Goal: Check status: Check status

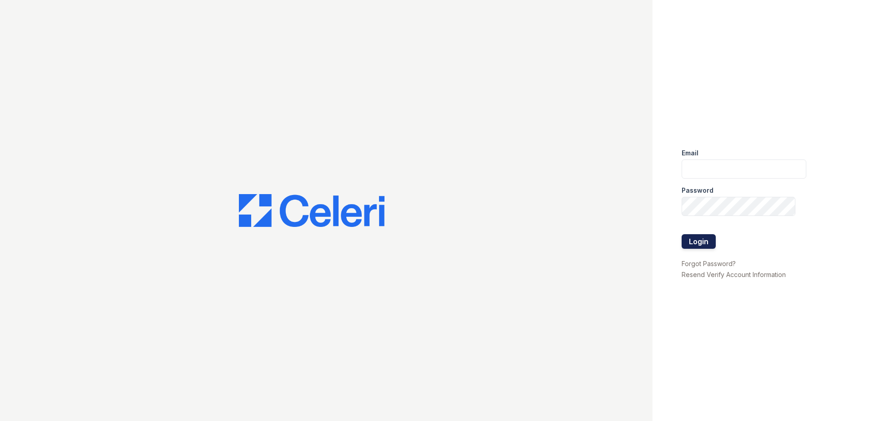
type input "mtaylor@trinity-pm.com"
click at [705, 240] on button "Login" at bounding box center [699, 241] width 34 height 15
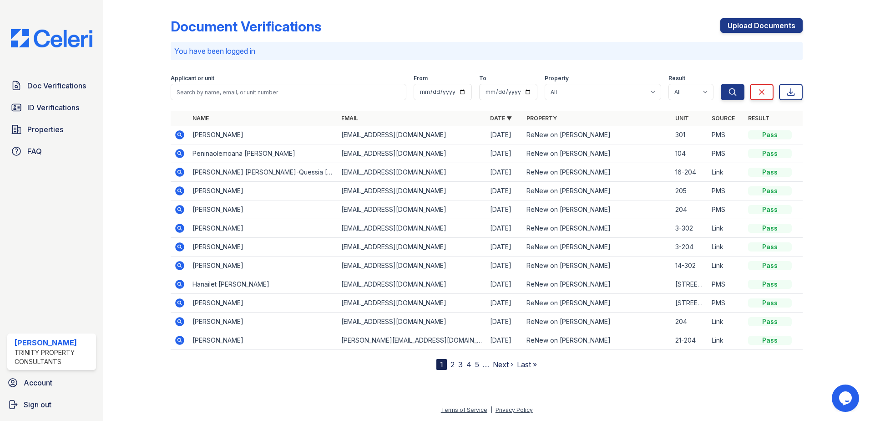
drag, startPoint x: 55, startPoint y: 82, endPoint x: 203, endPoint y: 89, distance: 148.1
click at [55, 82] on span "Doc Verifications" at bounding box center [56, 85] width 59 height 11
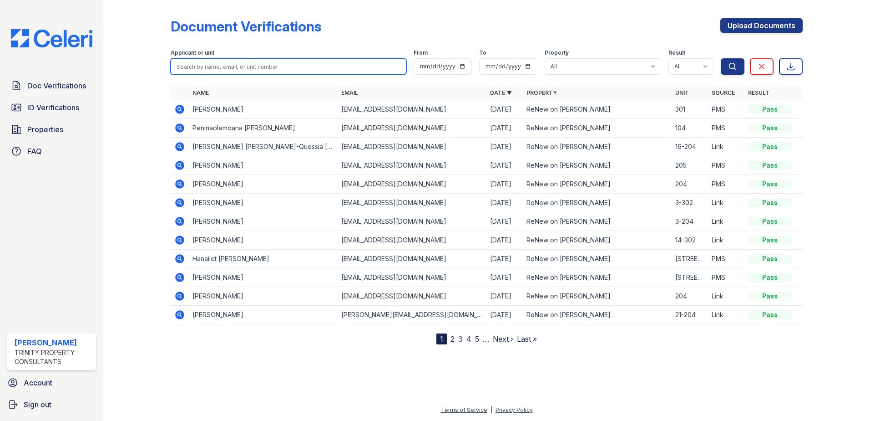
click at [271, 65] on input "search" at bounding box center [289, 66] width 236 height 16
type input "b"
type input "dororthy"
click at [721, 58] on button "Search" at bounding box center [733, 66] width 24 height 16
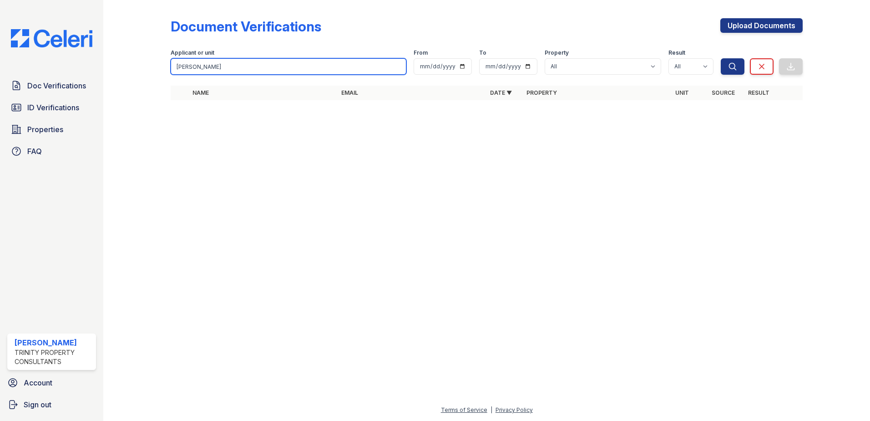
click at [398, 68] on input "dororthy" at bounding box center [289, 66] width 236 height 16
click at [315, 68] on input "search" at bounding box center [289, 66] width 236 height 16
type input "dorothy"
click at [721, 58] on button "Search" at bounding box center [733, 66] width 24 height 16
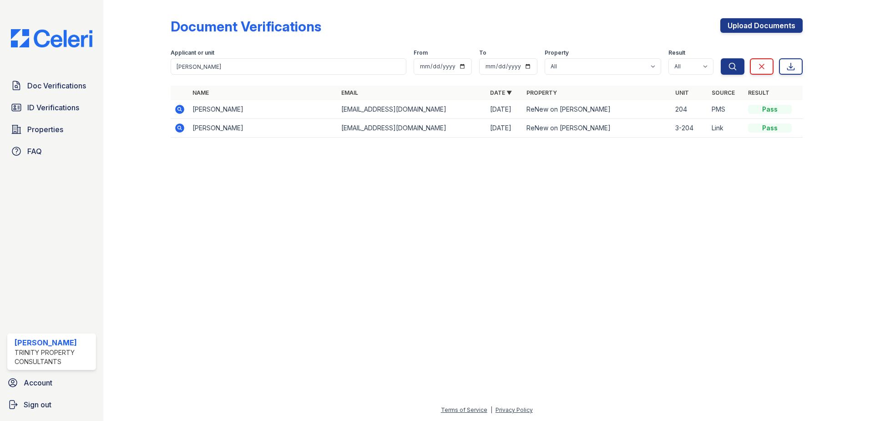
click at [235, 110] on td "Dorothy sloan-ule" at bounding box center [263, 109] width 149 height 19
click at [179, 125] on icon at bounding box center [179, 127] width 9 height 9
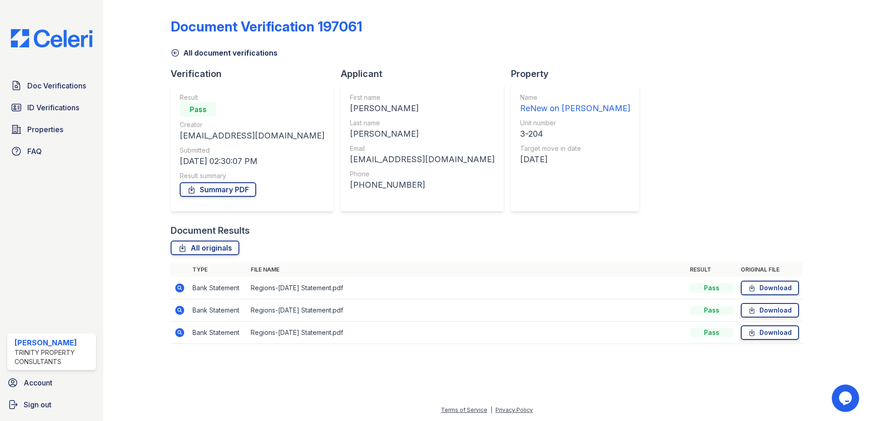
click at [177, 56] on icon at bounding box center [175, 52] width 9 height 9
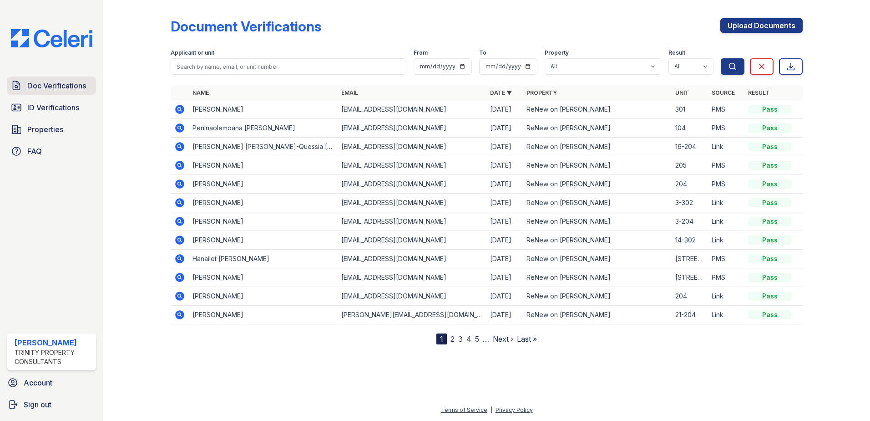
click at [70, 87] on span "Doc Verifications" at bounding box center [56, 85] width 59 height 11
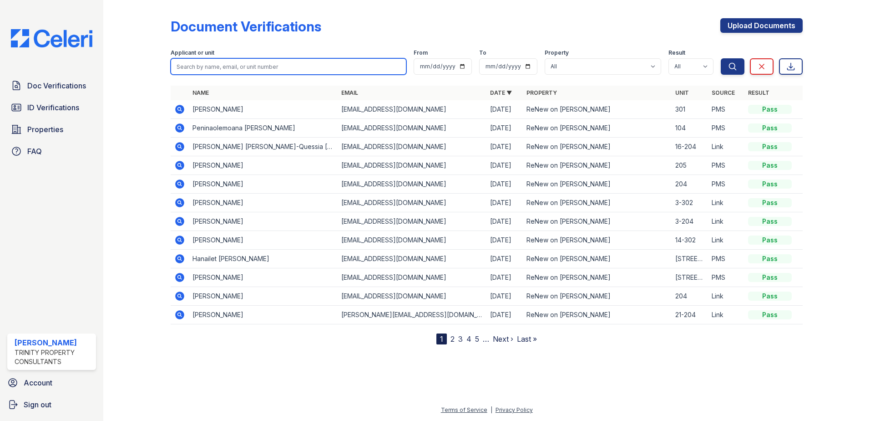
click at [182, 70] on input "search" at bounding box center [289, 66] width 236 height 16
type input "[PERSON_NAME]"
click at [721, 58] on button "Search" at bounding box center [733, 66] width 24 height 16
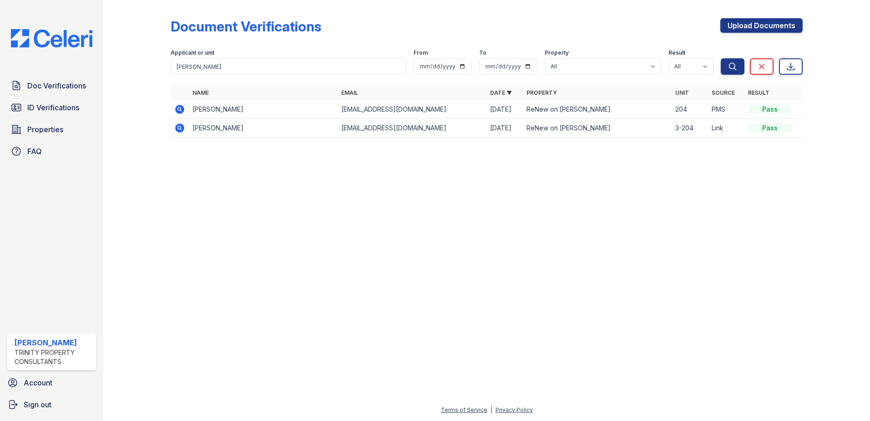
click at [177, 109] on icon at bounding box center [179, 109] width 9 height 9
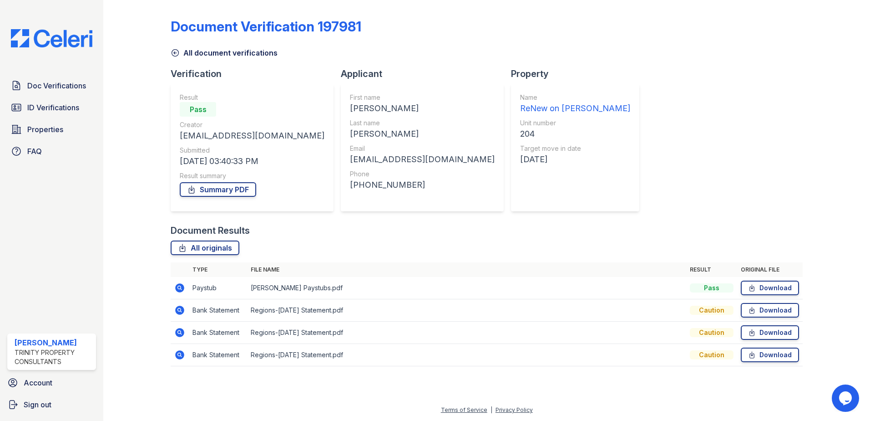
click at [180, 312] on icon at bounding box center [179, 309] width 9 height 9
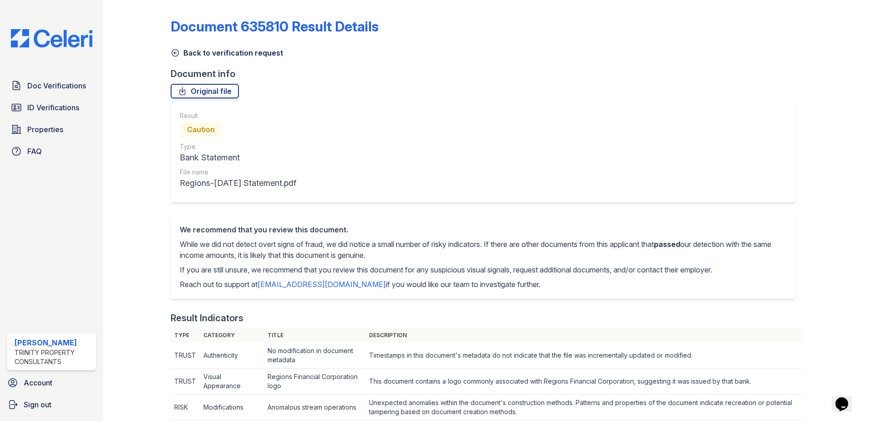
click at [176, 54] on icon at bounding box center [175, 52] width 9 height 9
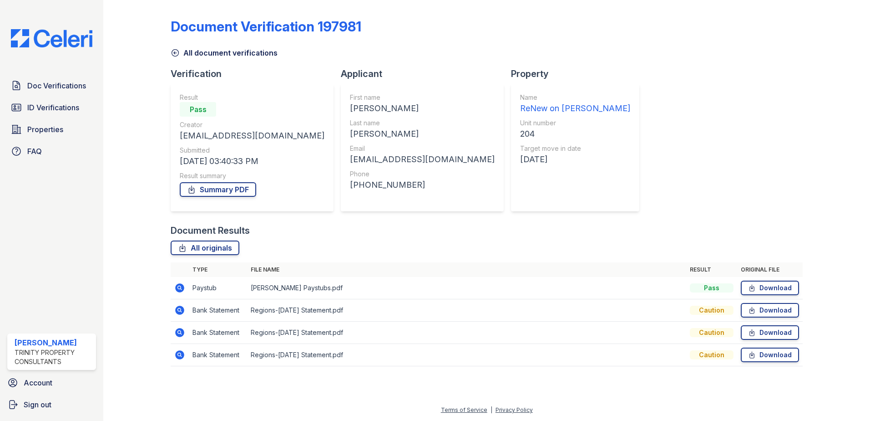
click at [178, 53] on icon at bounding box center [175, 52] width 9 height 9
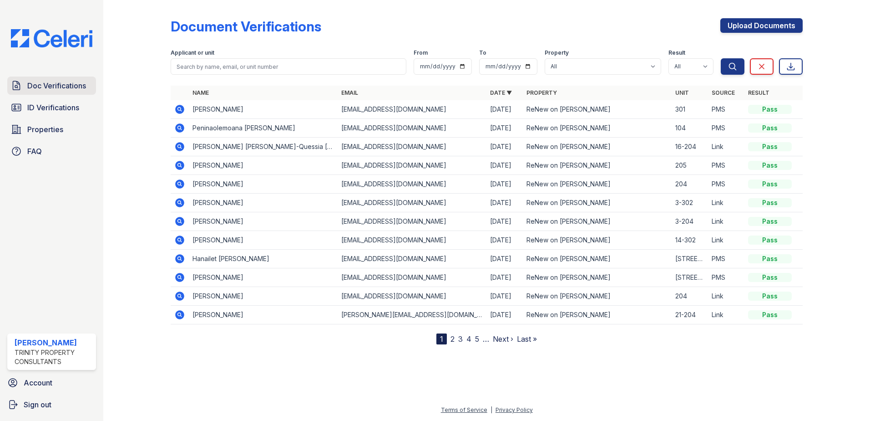
click at [65, 82] on span "Doc Verifications" at bounding box center [56, 85] width 59 height 11
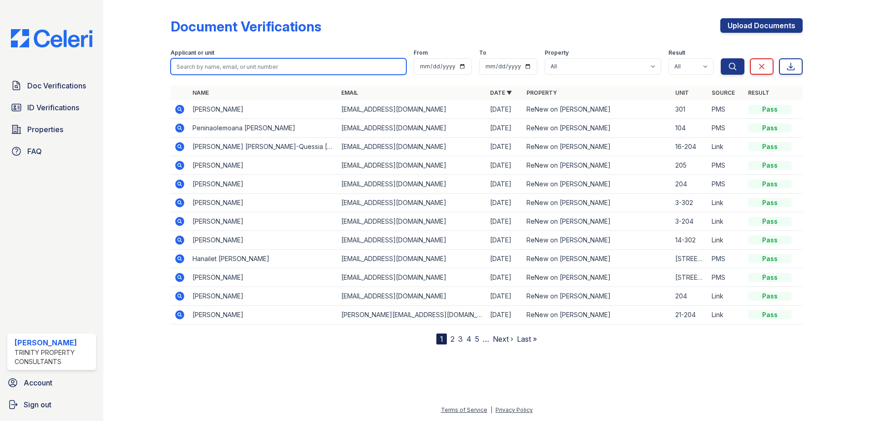
click at [276, 66] on input "search" at bounding box center [289, 66] width 236 height 16
type input "[PERSON_NAME]"
click at [721, 58] on button "Search" at bounding box center [733, 66] width 24 height 16
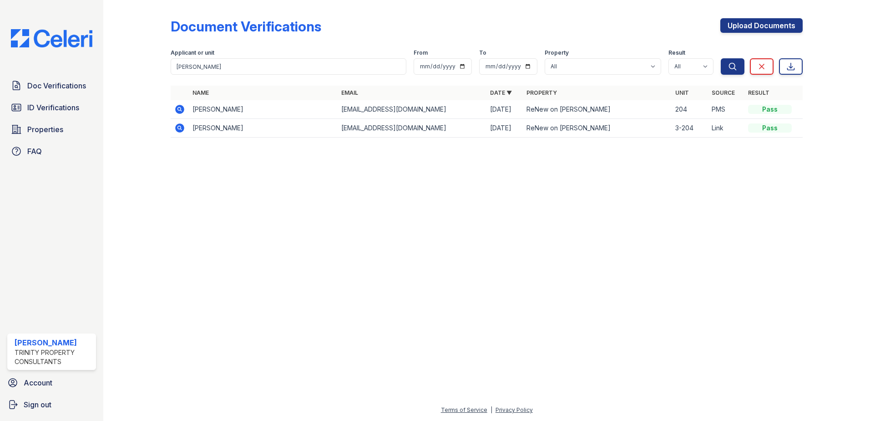
click at [207, 132] on td "[PERSON_NAME]" at bounding box center [263, 128] width 149 height 19
click at [178, 127] on icon at bounding box center [179, 127] width 9 height 9
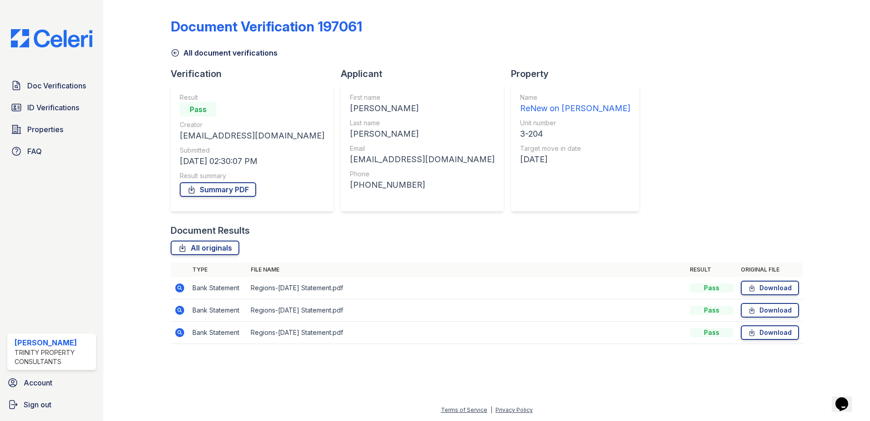
click at [179, 289] on icon at bounding box center [179, 287] width 9 height 9
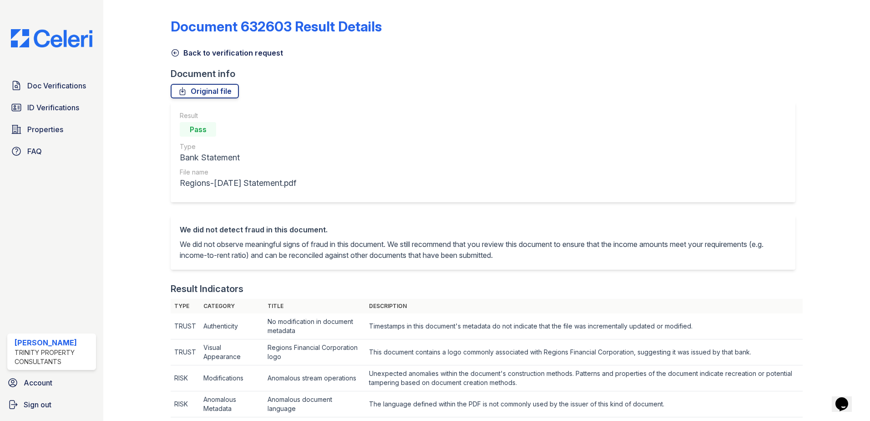
click at [174, 53] on icon at bounding box center [175, 52] width 9 height 9
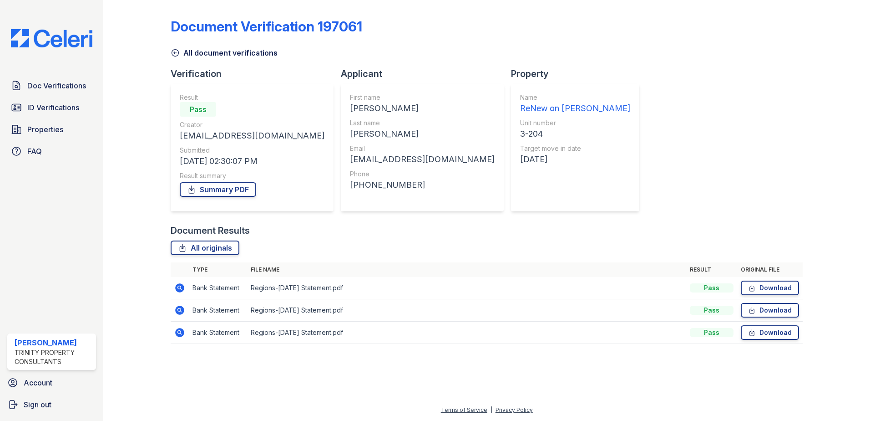
click at [175, 48] on link "All document verifications" at bounding box center [224, 52] width 107 height 11
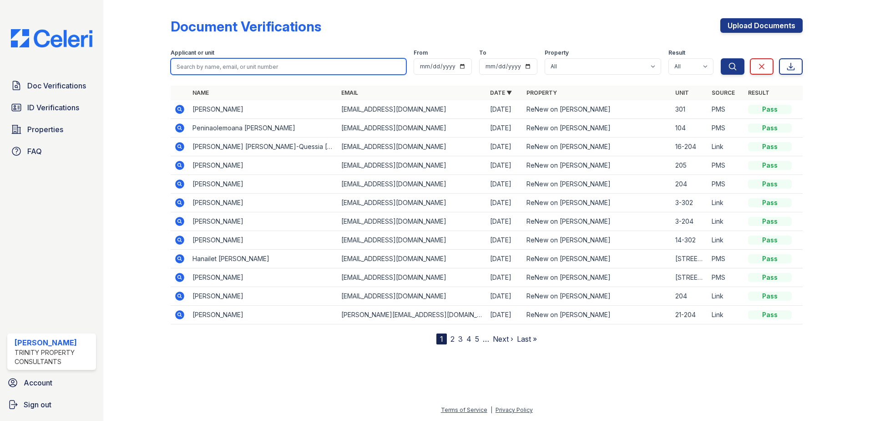
click at [205, 67] on input "search" at bounding box center [289, 66] width 236 height 16
type input "dorothy"
click at [721, 58] on button "Search" at bounding box center [733, 66] width 24 height 16
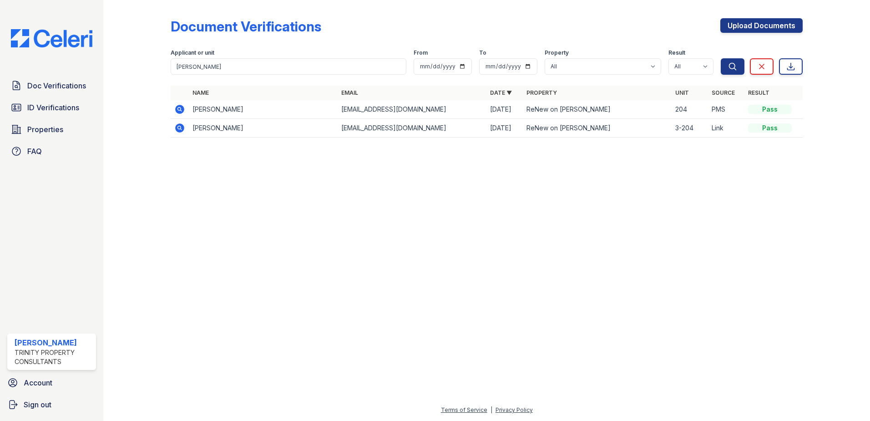
click at [180, 107] on icon at bounding box center [179, 109] width 11 height 11
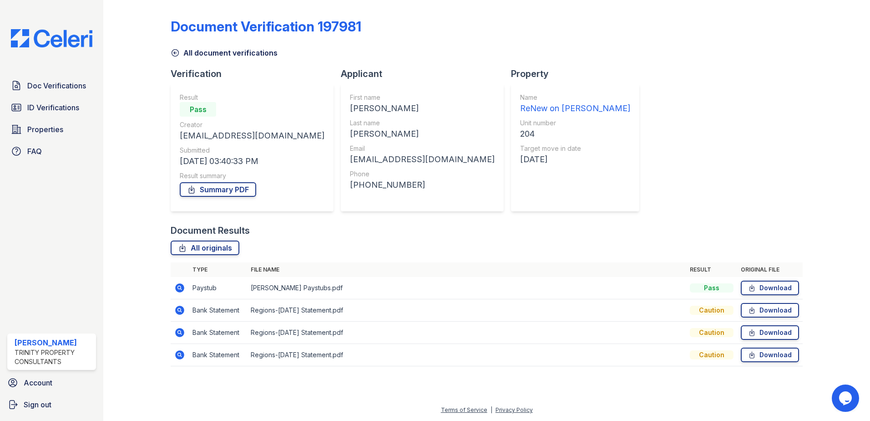
click at [182, 289] on icon at bounding box center [179, 287] width 9 height 9
